Goal: Task Accomplishment & Management: Complete application form

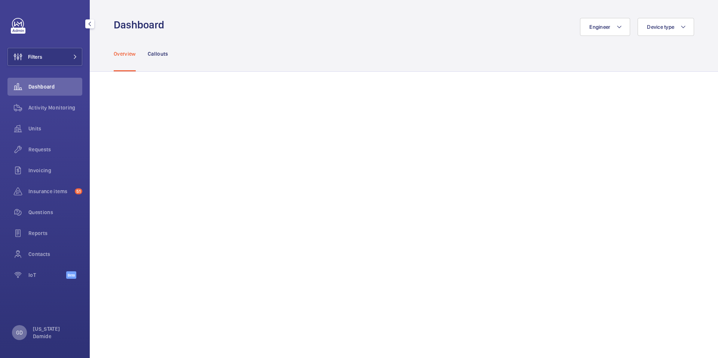
click at [21, 334] on p "GD" at bounding box center [19, 332] width 7 height 7
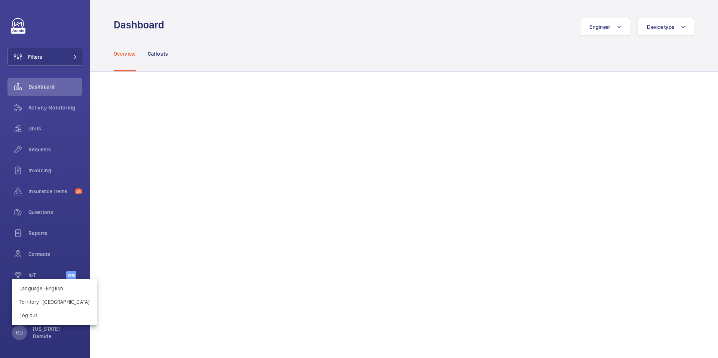
click at [39, 136] on div at bounding box center [359, 179] width 718 height 358
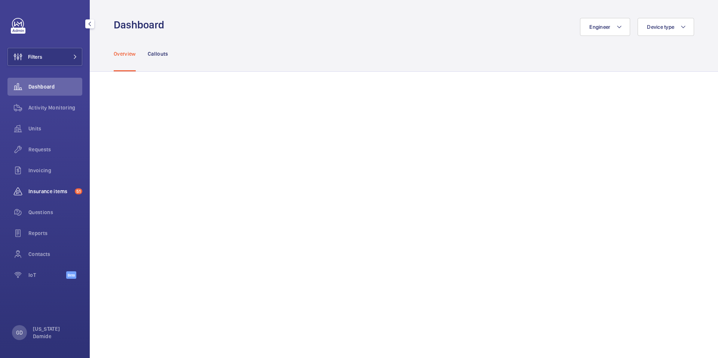
click at [51, 194] on span "Insurance items" at bounding box center [49, 191] width 43 height 7
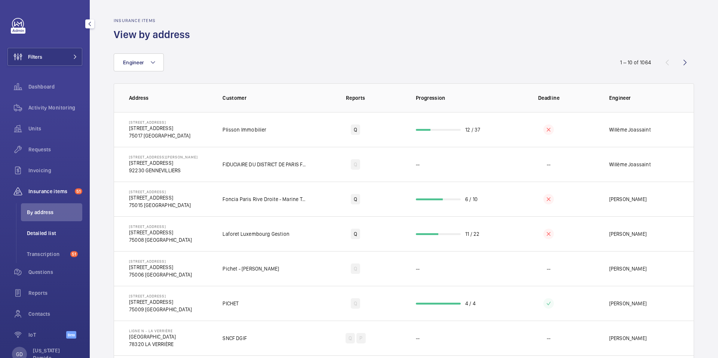
click at [44, 234] on span "Detailed list" at bounding box center [54, 233] width 55 height 7
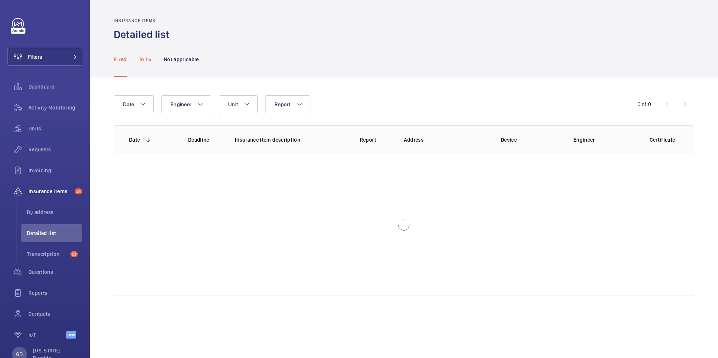
click at [148, 58] on p "To fix" at bounding box center [145, 59] width 13 height 7
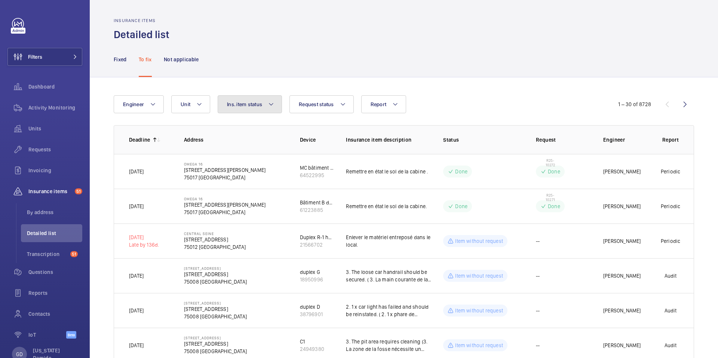
click at [268, 107] on mat-icon at bounding box center [271, 104] width 6 height 9
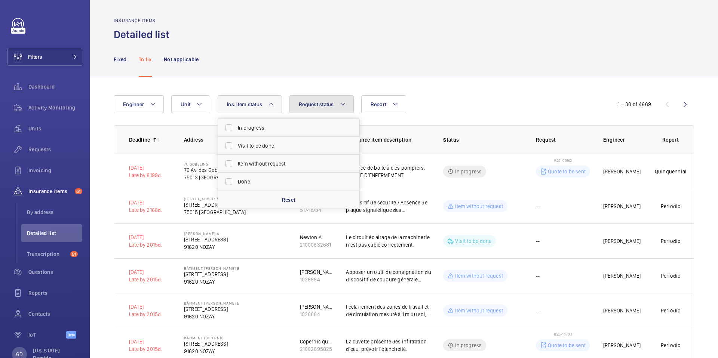
click at [324, 110] on button "Request status" at bounding box center [322, 104] width 64 height 18
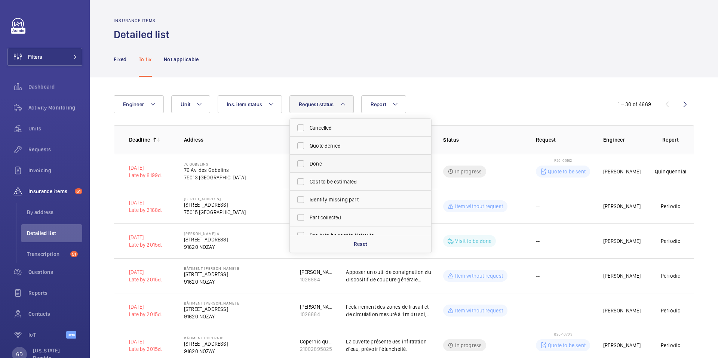
click at [305, 165] on label "Done" at bounding box center [355, 164] width 130 height 18
click at [305, 165] on input "Done" at bounding box center [300, 163] width 15 height 15
checkbox input "true"
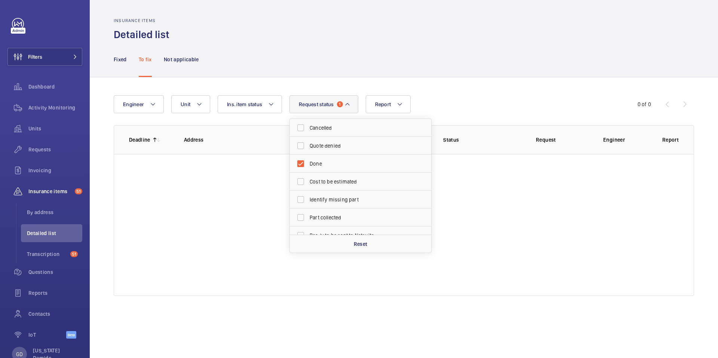
click at [309, 87] on div "Engineer Unit Report Request status 1 Cancelled Quote denied Done Cost to be es…" at bounding box center [404, 195] width 628 height 237
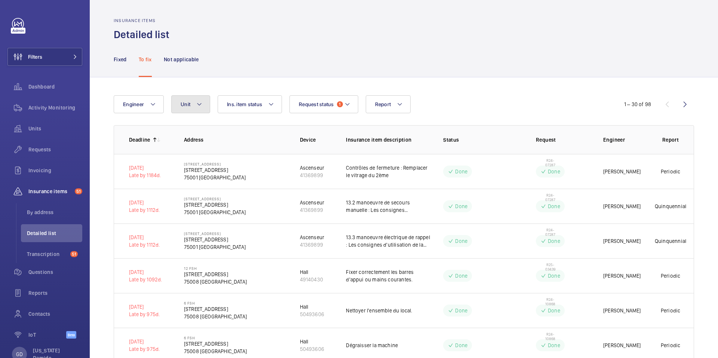
click at [193, 111] on button "Unit" at bounding box center [190, 104] width 39 height 18
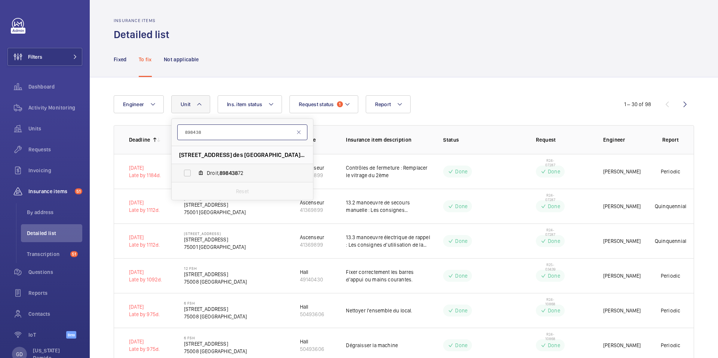
type input "898438"
click at [187, 174] on label "Droit, 898438 72" at bounding box center [236, 173] width 129 height 18
click at [187, 174] on input "Droit, 898438 72" at bounding box center [187, 173] width 15 height 15
checkbox input "true"
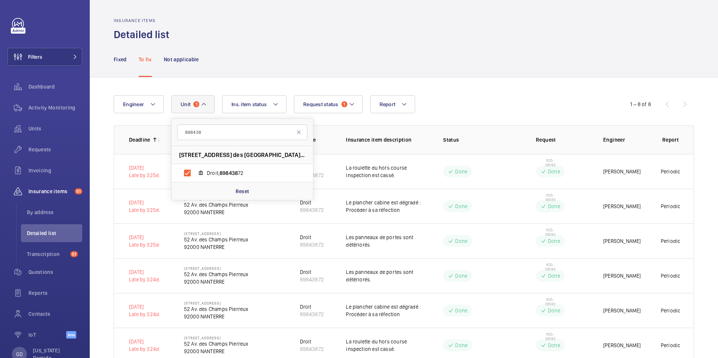
click at [366, 55] on div "Fixed To fix Not applicable" at bounding box center [404, 60] width 581 height 36
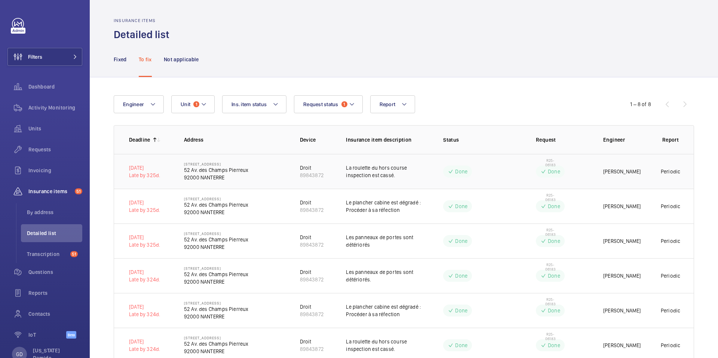
click at [401, 175] on p "La roulette du hors course inspection est cassé." at bounding box center [388, 171] width 85 height 15
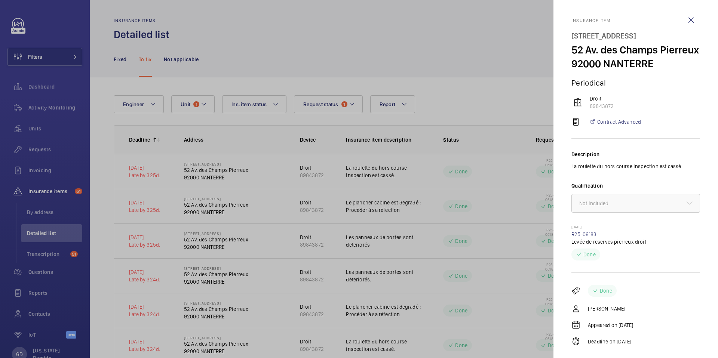
scroll to position [18, 0]
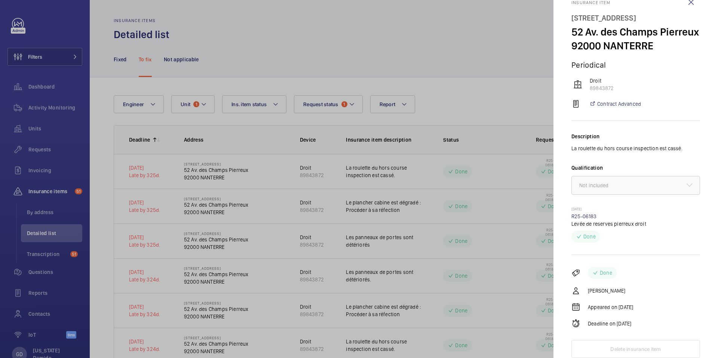
click at [635, 203] on div "Description La roulette du hors course inspection est cassé. Qualification × No…" at bounding box center [636, 188] width 129 height 134
click at [40, 109] on div at bounding box center [359, 179] width 718 height 358
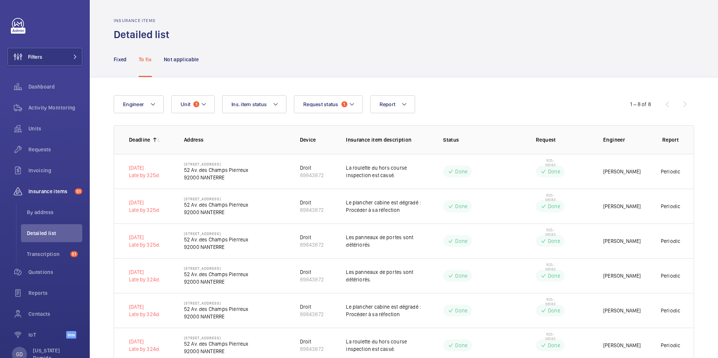
scroll to position [0, 0]
click at [41, 110] on span "Activity Monitoring" at bounding box center [55, 107] width 54 height 7
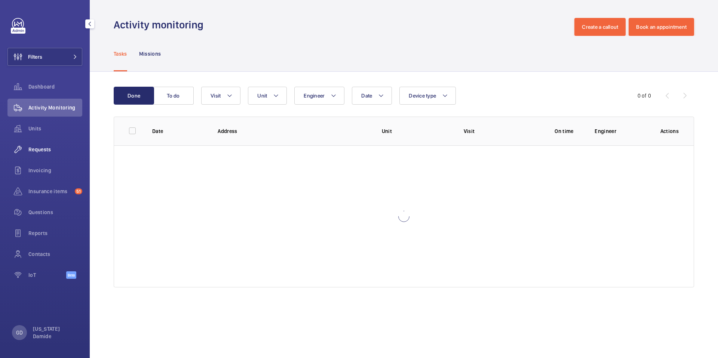
click at [50, 148] on span "Requests" at bounding box center [55, 149] width 54 height 7
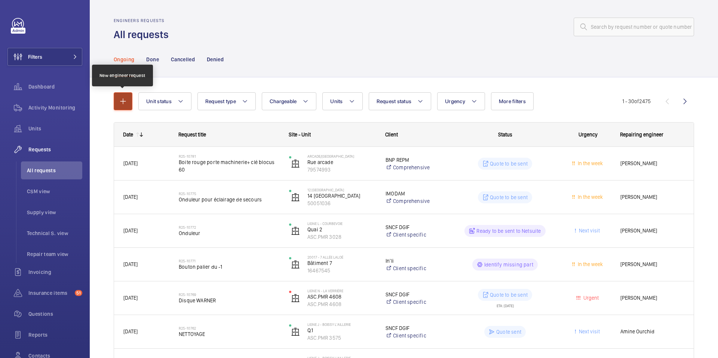
click at [125, 105] on mat-icon "button" at bounding box center [123, 101] width 9 height 9
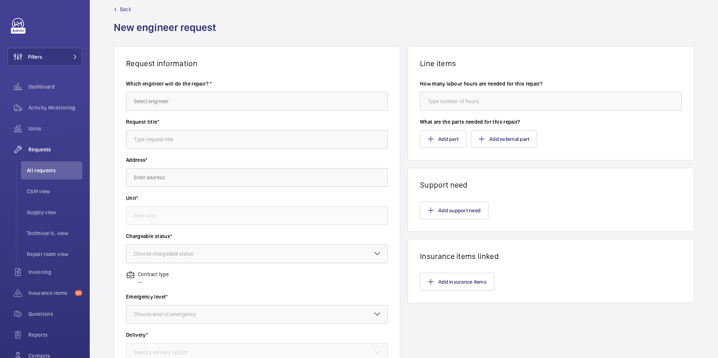
scroll to position [16, 0]
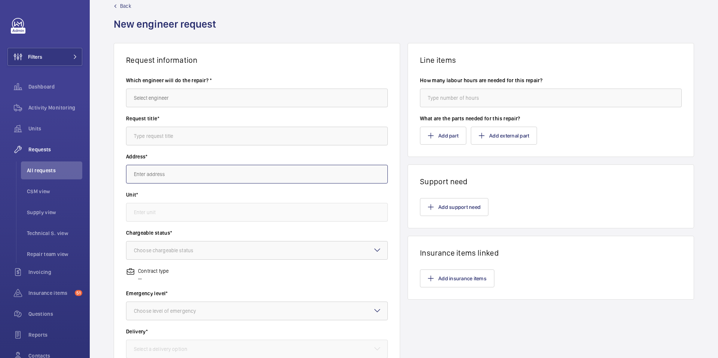
click at [190, 176] on input "text" at bounding box center [257, 174] width 262 height 19
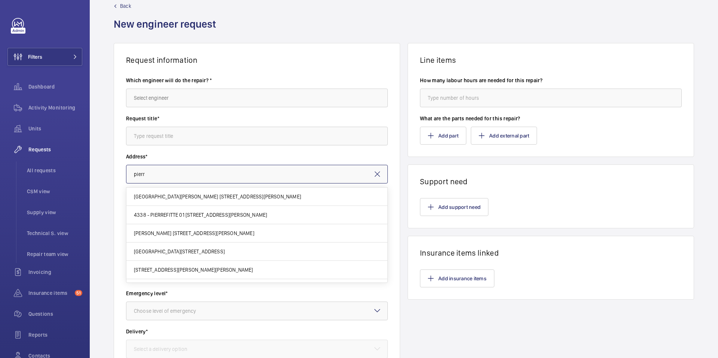
click at [146, 172] on input "pierr" at bounding box center [257, 174] width 262 height 19
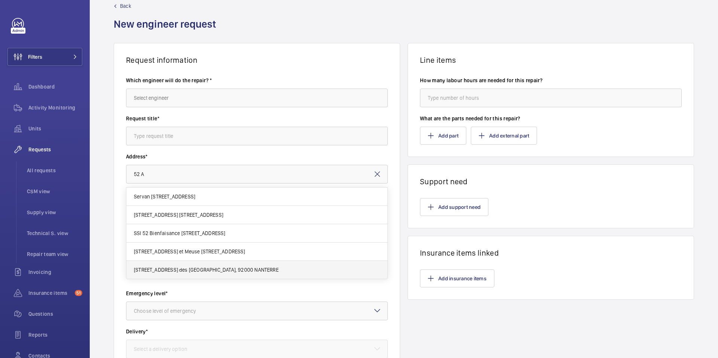
click at [153, 272] on span "[STREET_ADDRESS] des [GEOGRAPHIC_DATA], 92000 NANTERRE" at bounding box center [206, 269] width 145 height 7
type input "[STREET_ADDRESS] des [GEOGRAPHIC_DATA], 92000 NANTERRE"
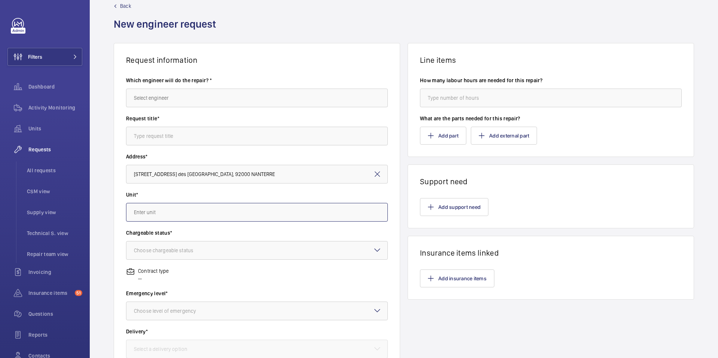
click at [158, 215] on input "text" at bounding box center [257, 212] width 262 height 19
click at [150, 234] on span "89843872 - Droit" at bounding box center [154, 234] width 40 height 7
type input "89843872 - Droit"
click at [441, 278] on button "Add insurance items" at bounding box center [457, 279] width 74 height 18
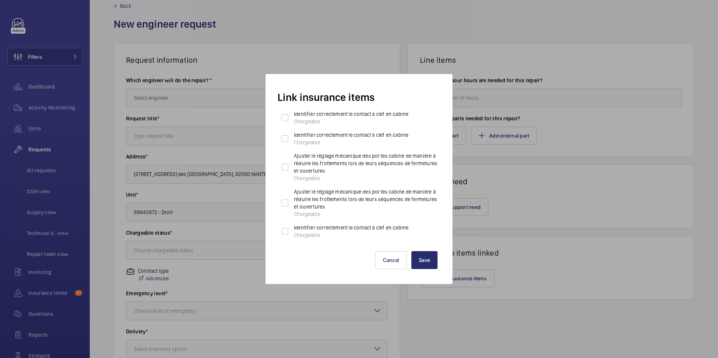
scroll to position [1, 0]
click at [392, 267] on button "Cancel" at bounding box center [391, 260] width 32 height 18
